Goal: Task Accomplishment & Management: Use online tool/utility

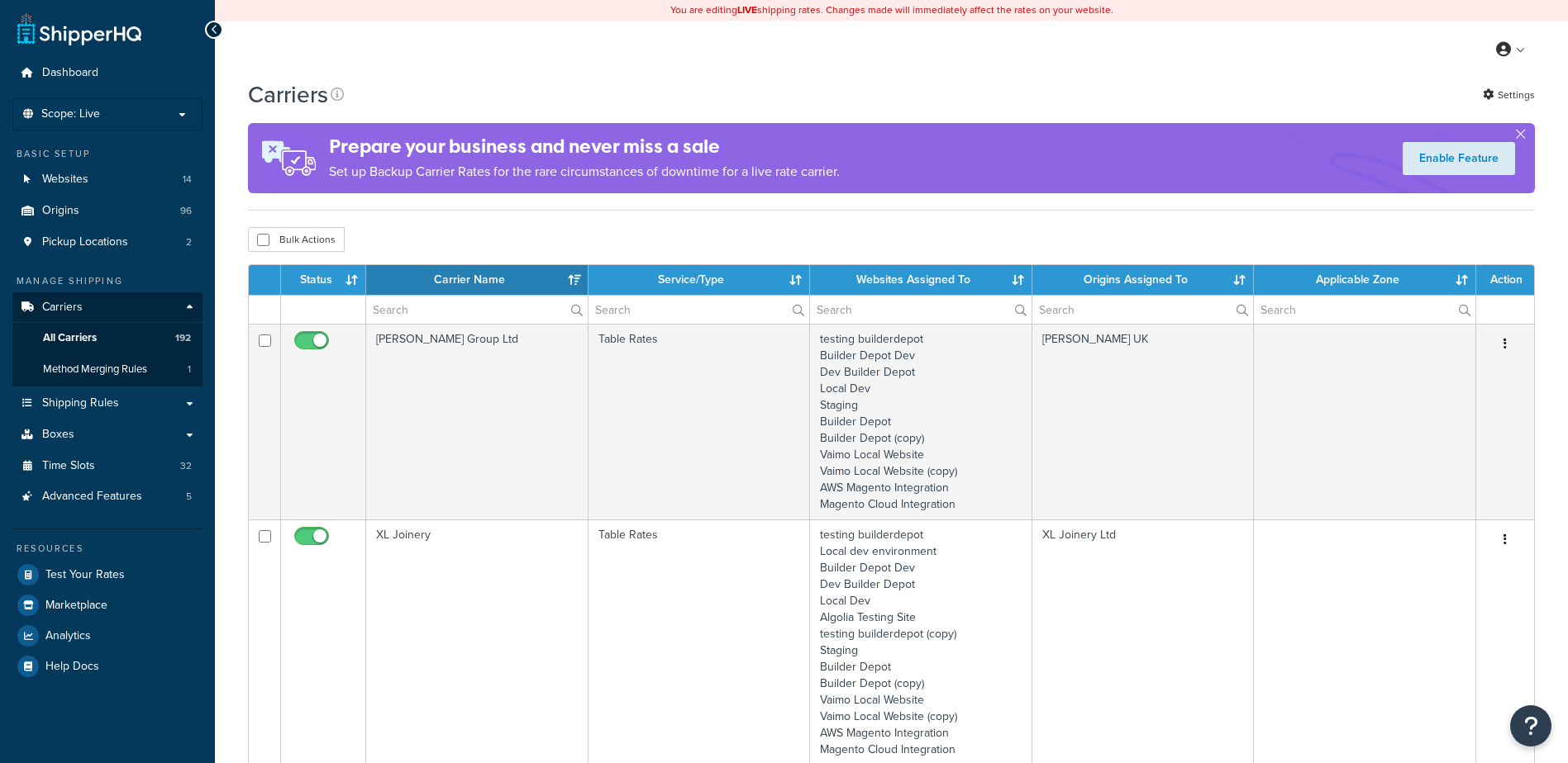
select select "15"
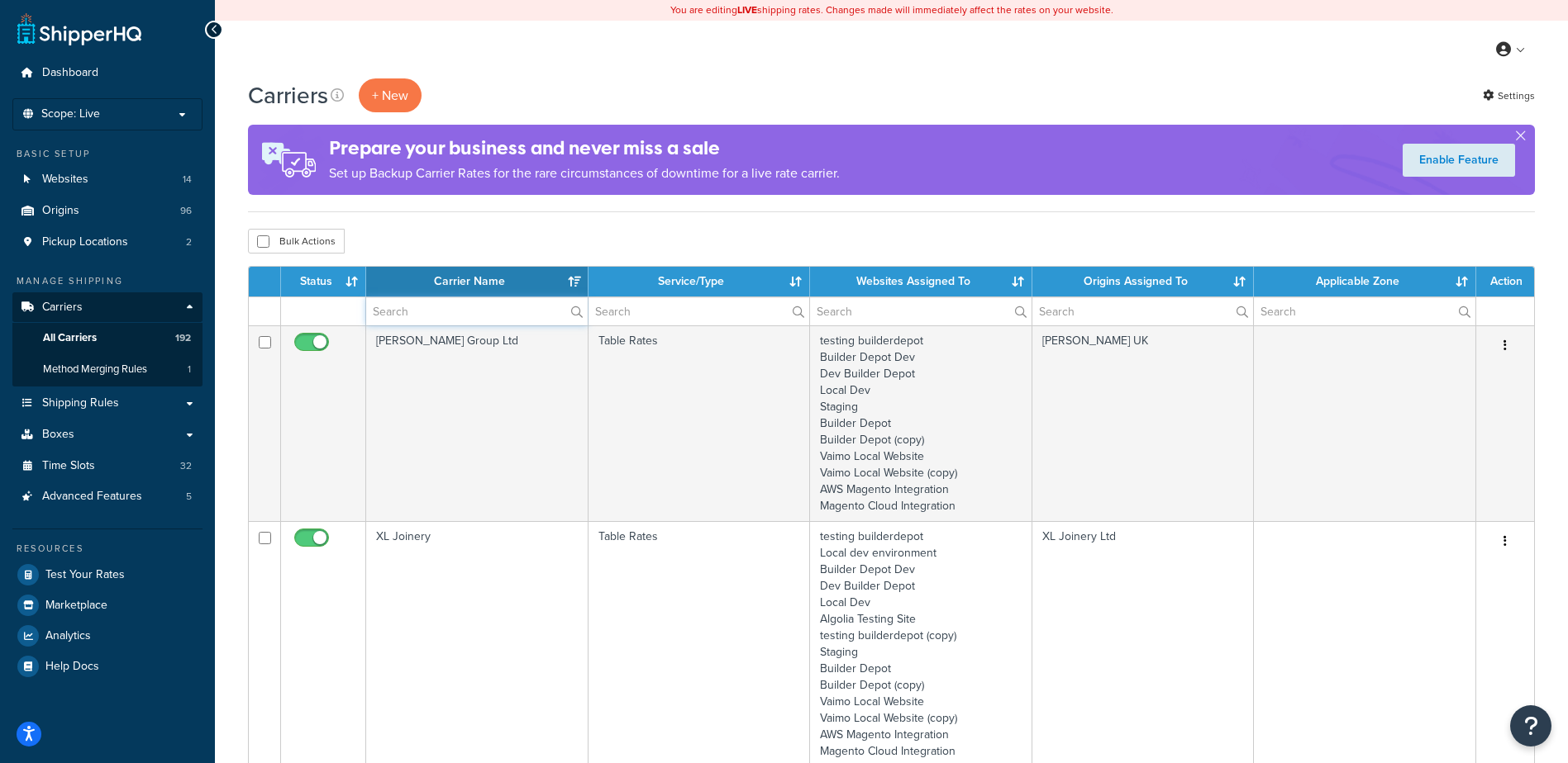
click at [429, 314] on input "text" at bounding box center [477, 311] width 222 height 28
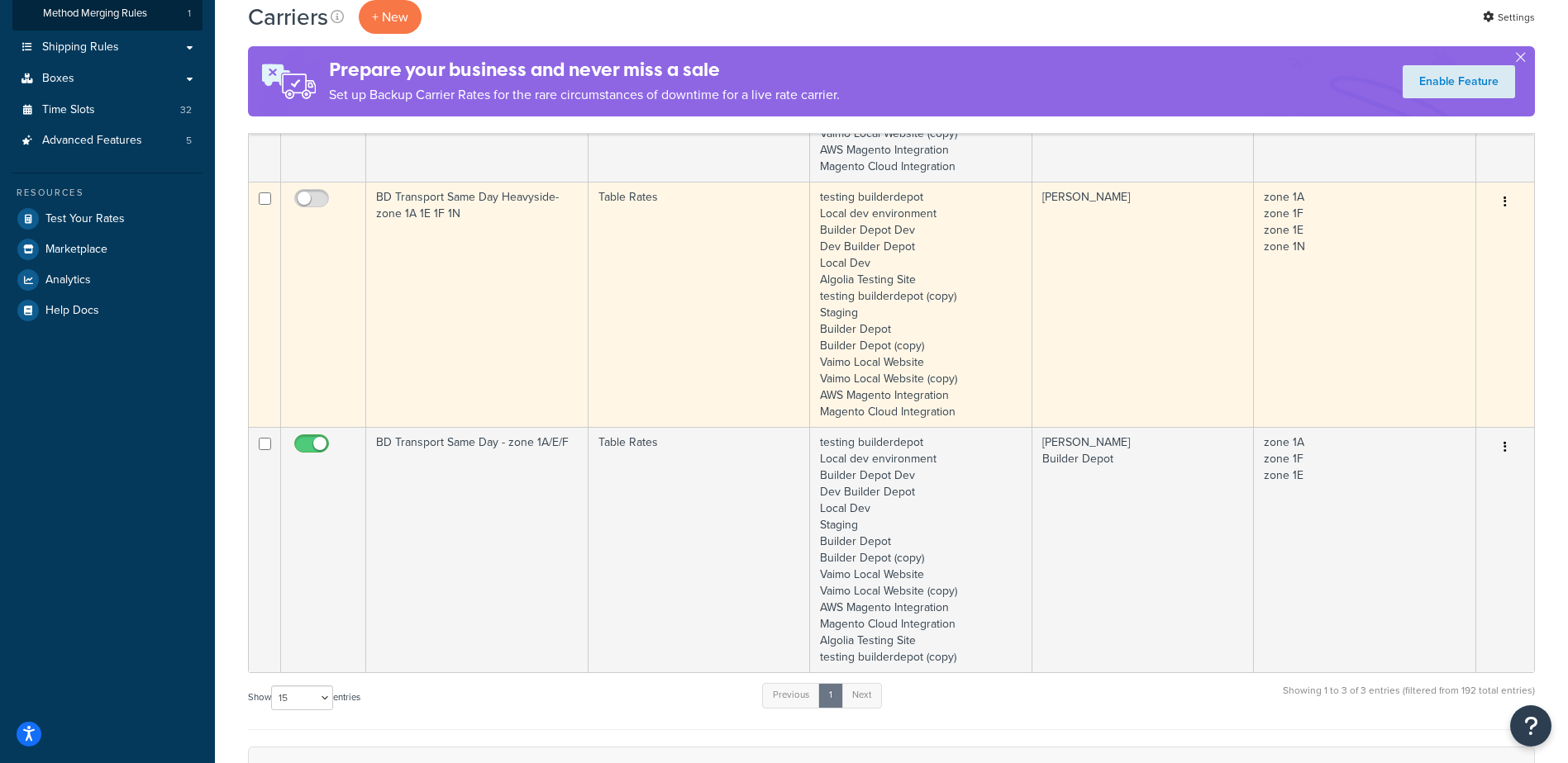
scroll to position [413, 0]
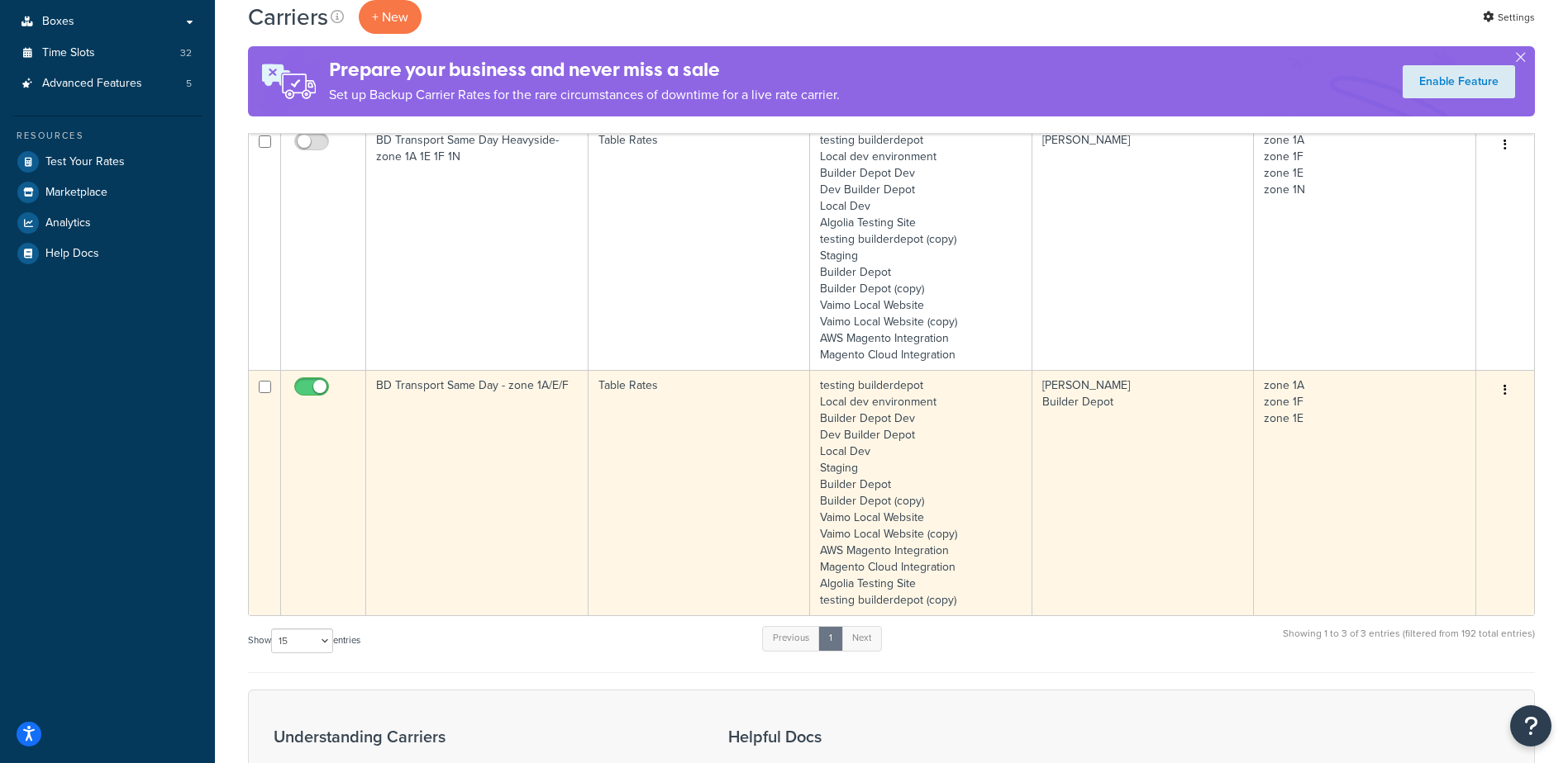
type input "SAME DAY"
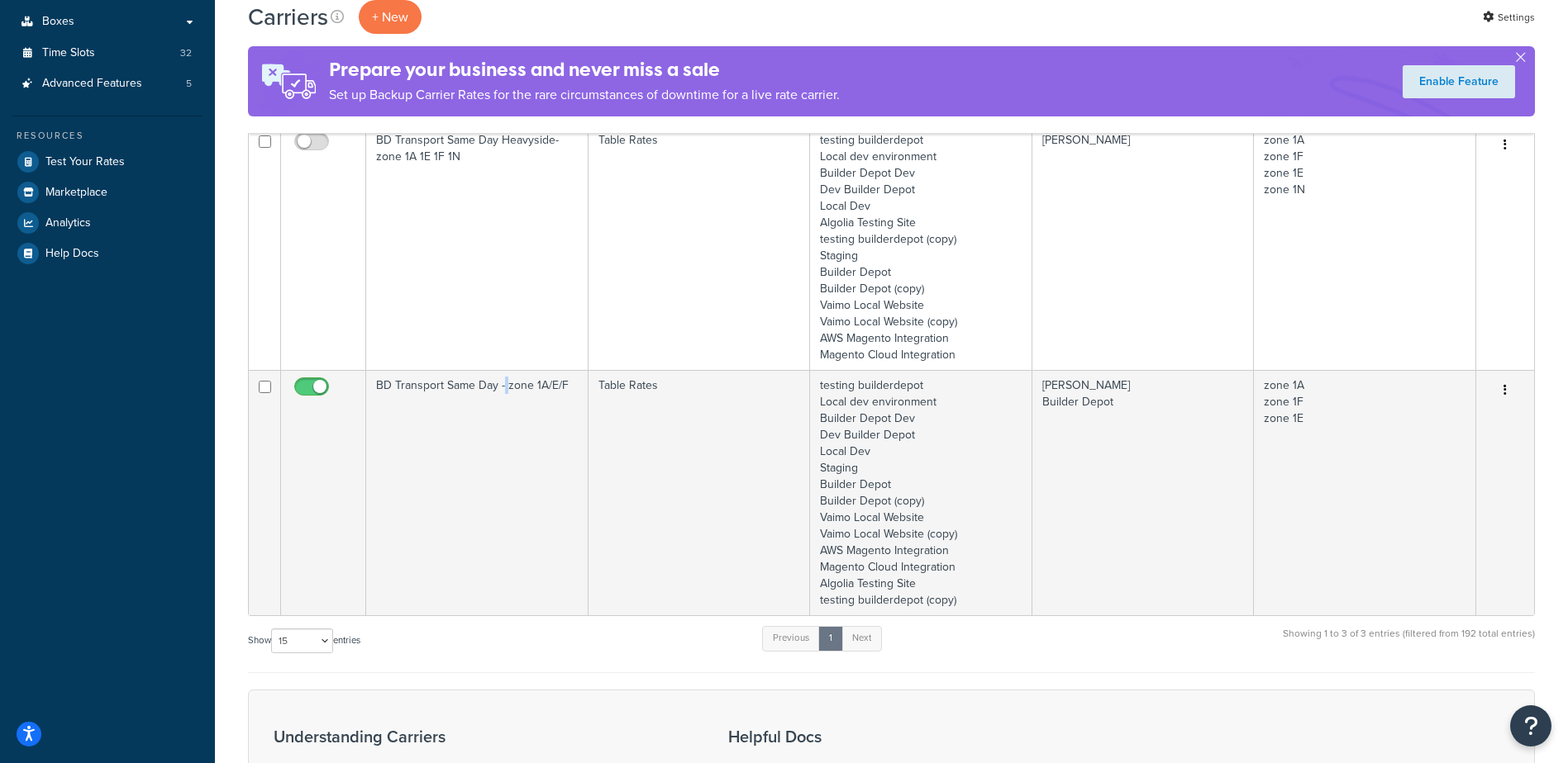
click at [502, 431] on td "BD Transport Same Day - zone 1A/E/F" at bounding box center [477, 492] width 222 height 245
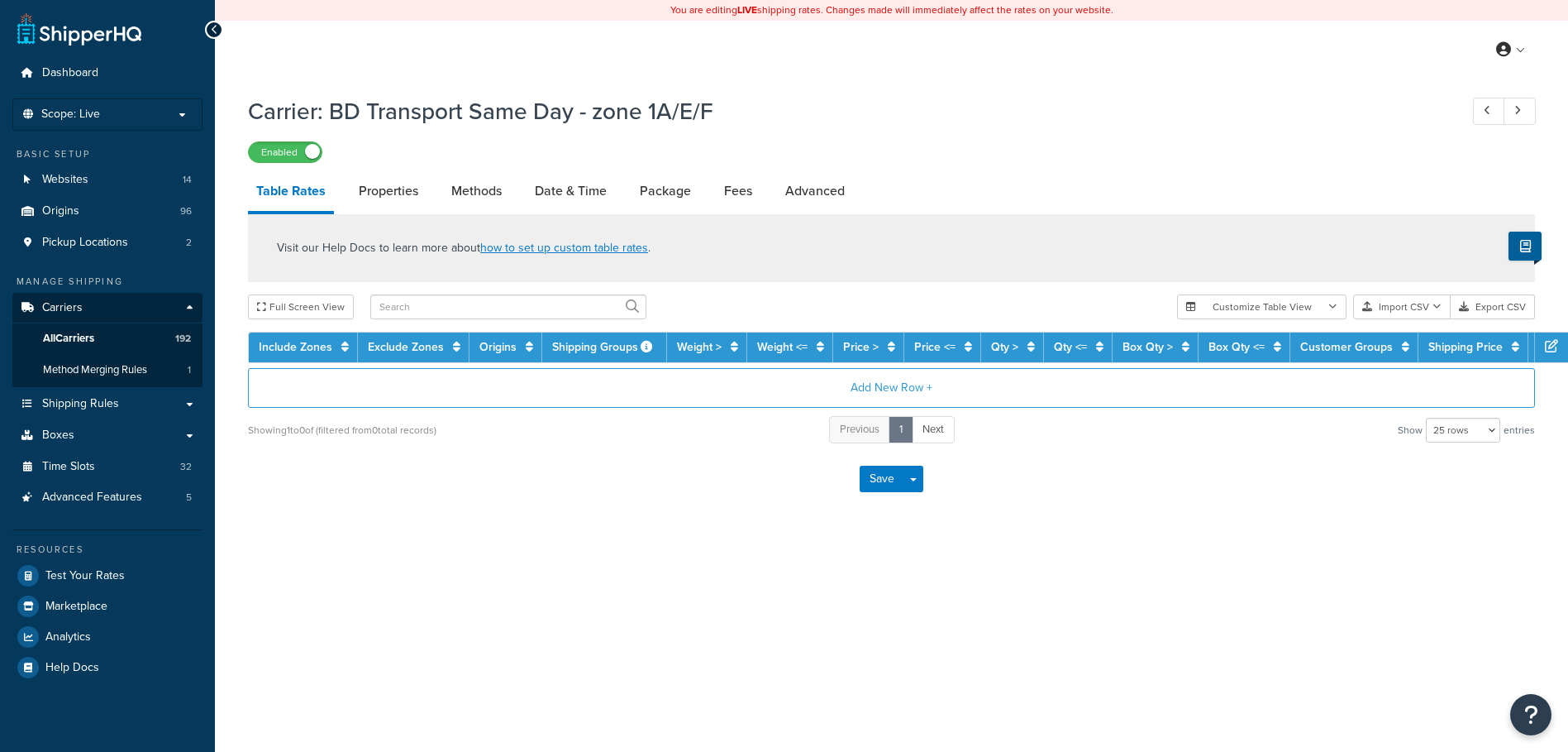
select select "25"
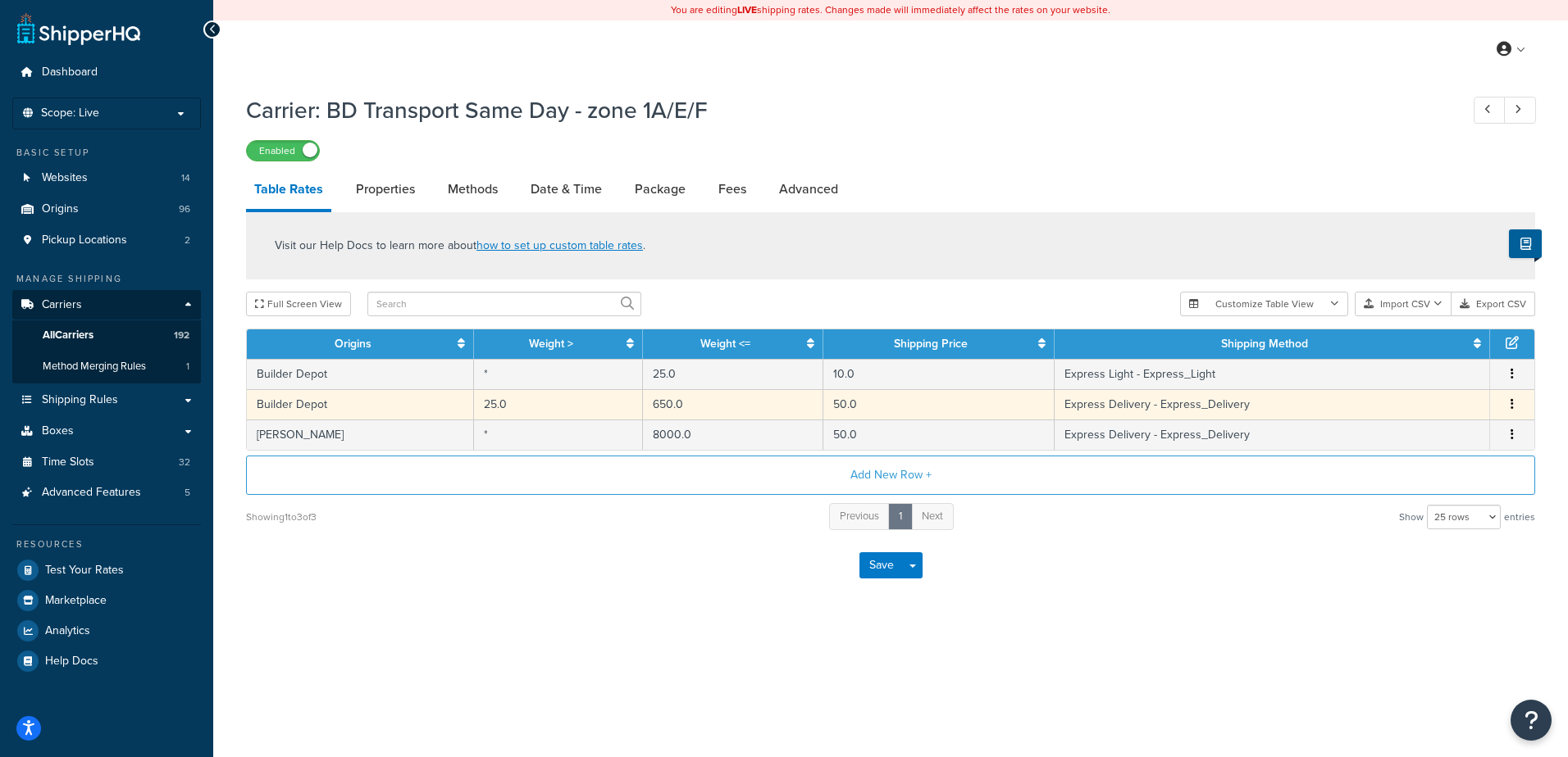
click at [494, 404] on td "25.0" at bounding box center [558, 404] width 168 height 30
select select "134127"
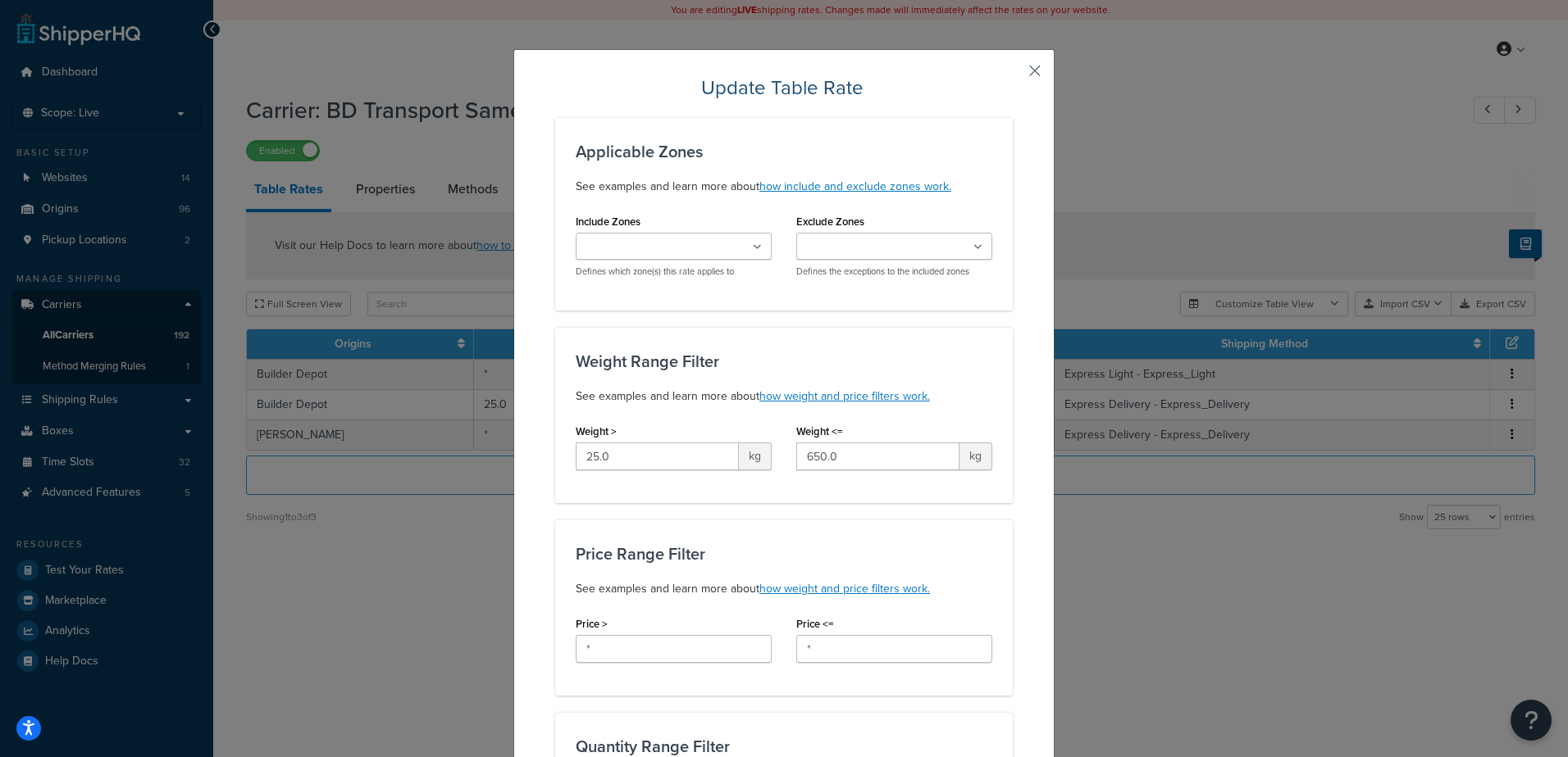
click at [1012, 75] on button "button" at bounding box center [1010, 77] width 4 height 4
